Goal: Task Accomplishment & Management: Use online tool/utility

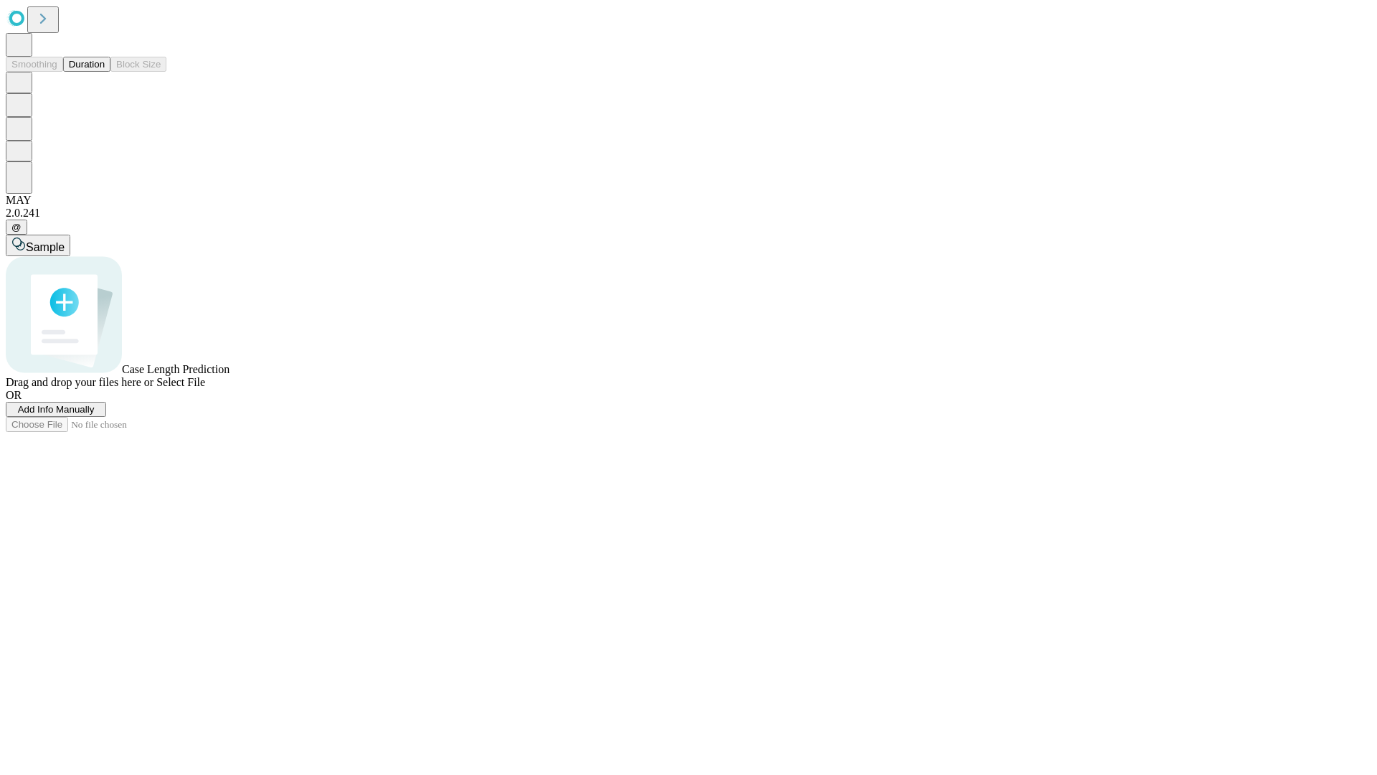
click at [105, 72] on button "Duration" at bounding box center [86, 64] width 47 height 15
click at [95, 415] on span "Add Info Manually" at bounding box center [56, 409] width 77 height 11
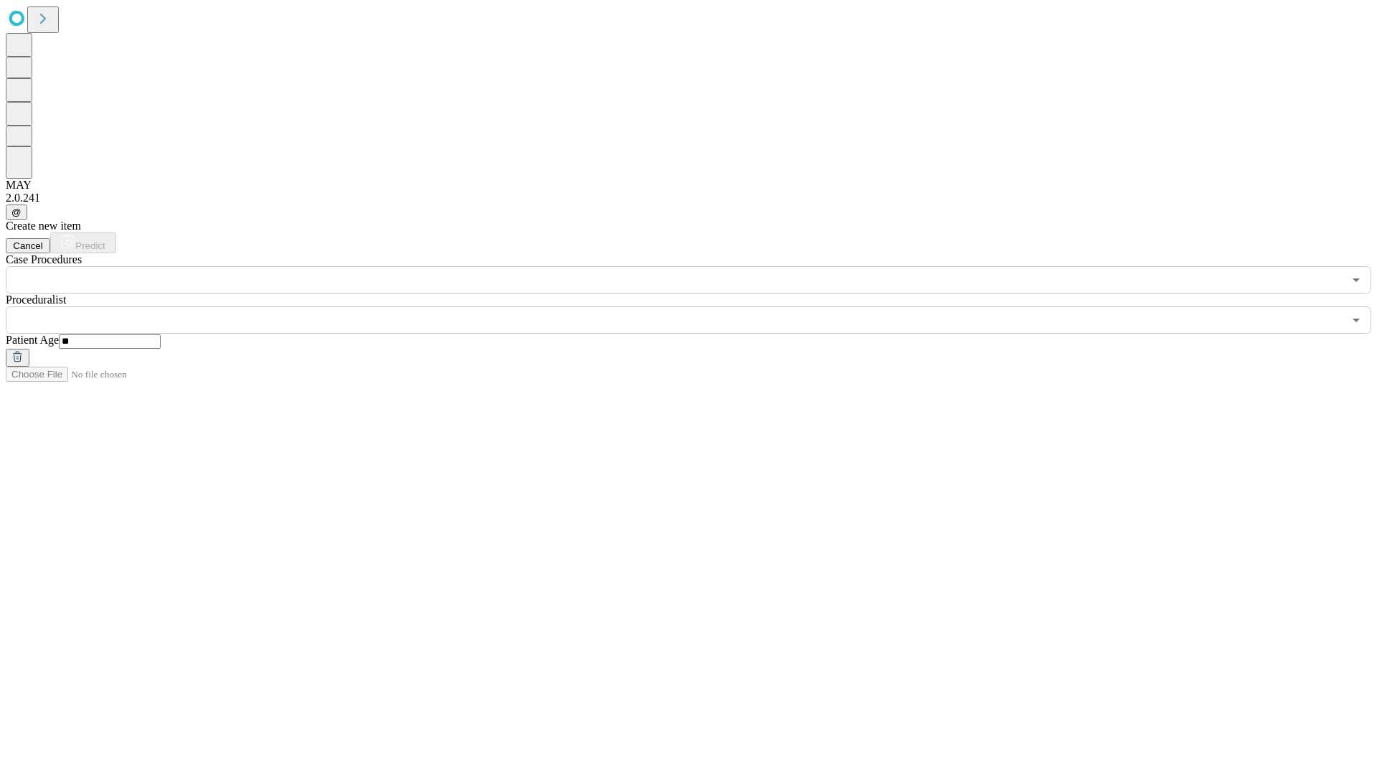
type input "**"
click at [699, 306] on input "text" at bounding box center [675, 319] width 1338 height 27
